Goal: Information Seeking & Learning: Learn about a topic

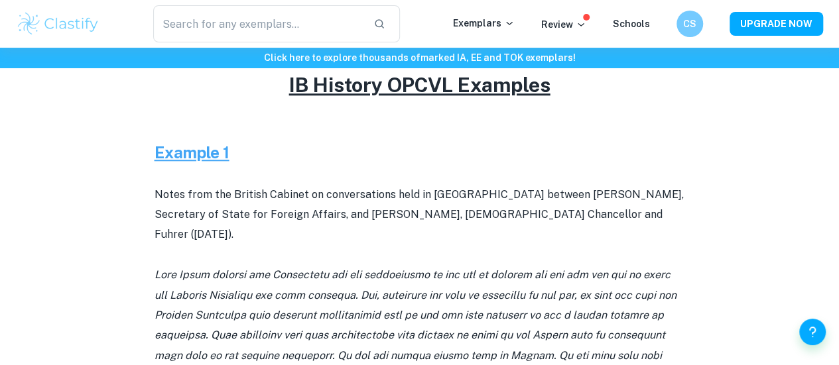
scroll to position [567, 0]
click at [467, 80] on u "IB History OPCVL Examples" at bounding box center [419, 84] width 261 height 24
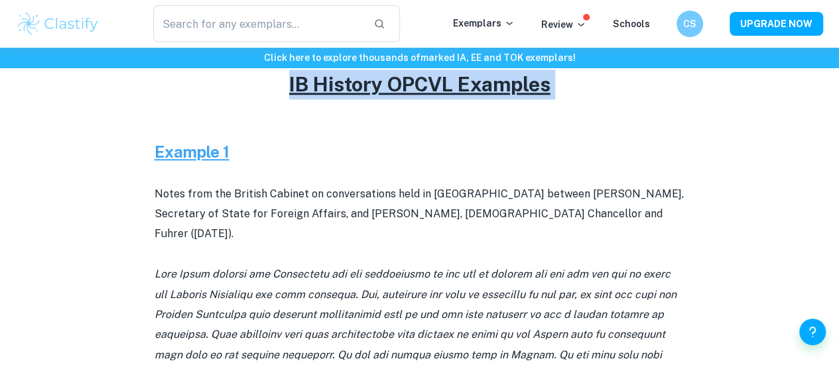
click at [467, 80] on u "IB History OPCVL Examples" at bounding box center [419, 84] width 261 height 24
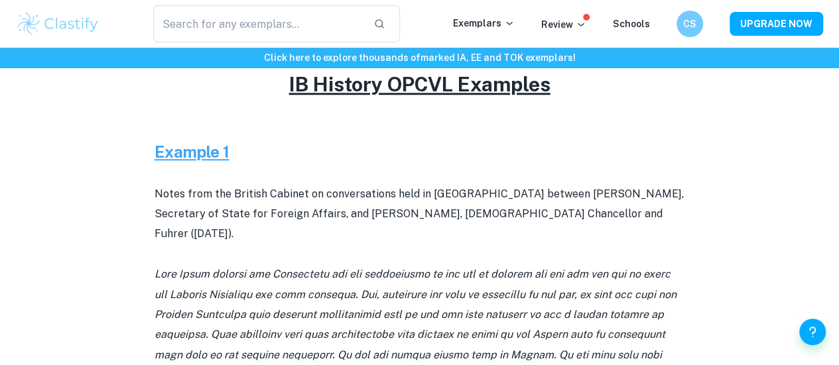
click at [467, 80] on u "IB History OPCVL Examples" at bounding box center [419, 84] width 261 height 24
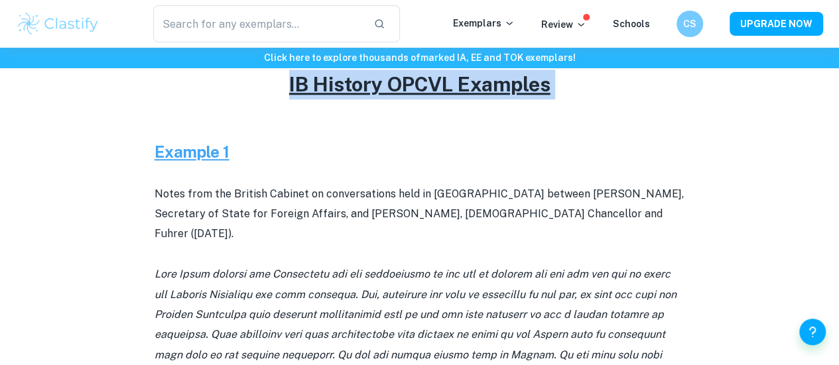
click at [467, 80] on u "IB History OPCVL Examples" at bounding box center [419, 84] width 261 height 24
